Goal: Information Seeking & Learning: Learn about a topic

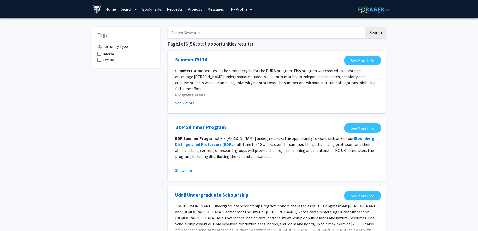
click at [213, 36] on input "Search Keywords" at bounding box center [266, 33] width 197 height 12
click at [365, 27] on button "Search" at bounding box center [375, 33] width 21 height 12
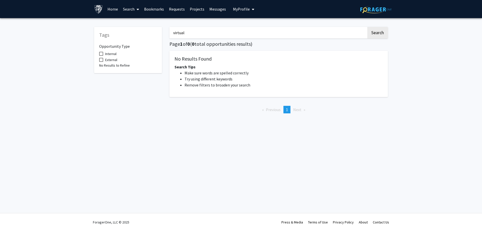
drag, startPoint x: 211, startPoint y: 36, endPoint x: 149, endPoint y: 33, distance: 62.3
click at [149, 33] on div "Tags Opportunity Type Internal External No Results to Refine virtual Search Pag…" at bounding box center [240, 69] width 301 height 95
type input "remote"
click at [367, 27] on button "Search" at bounding box center [377, 33] width 21 height 12
click at [372, 30] on button "Search" at bounding box center [377, 33] width 21 height 12
